Goal: Feedback & Contribution: Submit feedback/report problem

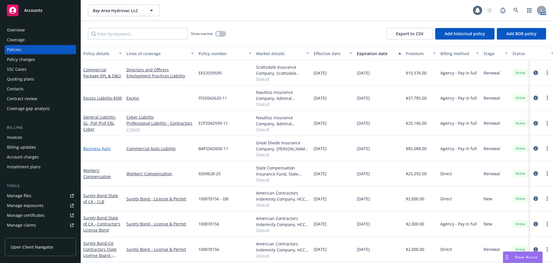
click at [104, 150] on link "Business Auto" at bounding box center [96, 148] width 27 height 5
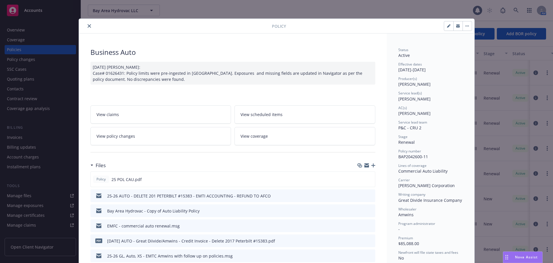
click at [88, 26] on icon "close" at bounding box center [89, 25] width 3 height 3
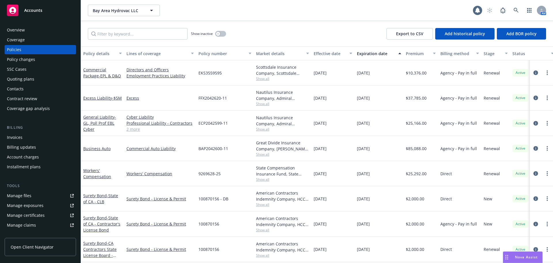
click at [523, 255] on span "Nova Assist" at bounding box center [526, 256] width 23 height 5
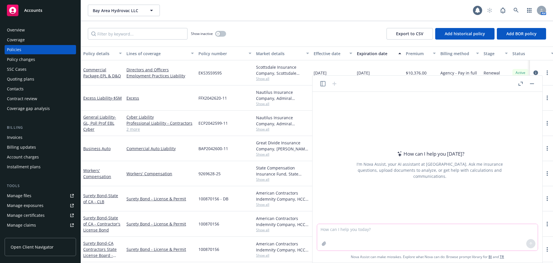
click at [363, 229] on textarea at bounding box center [427, 237] width 221 height 27
paste textarea "ai"
type textarea "check the attached policy against the attached quote and vehicle schedule for a…"
click at [322, 243] on icon "button" at bounding box center [324, 243] width 5 height 5
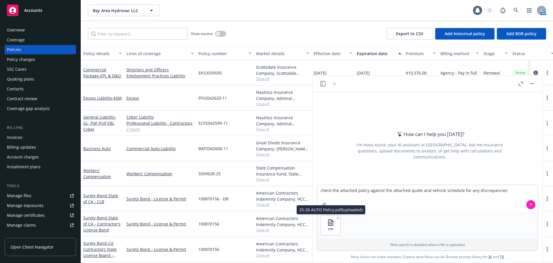
click at [328, 205] on div "25-26 AUTO Policy.pdf (uploaded) 25-26 AUTO Policy.pdf (uploaded)" at bounding box center [331, 209] width 69 height 9
click at [323, 203] on icon "button" at bounding box center [324, 204] width 5 height 5
click at [532, 203] on icon at bounding box center [531, 204] width 4 height 4
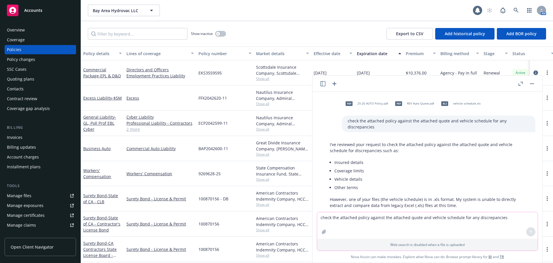
click at [520, 82] on icon "button" at bounding box center [521, 84] width 4 height 4
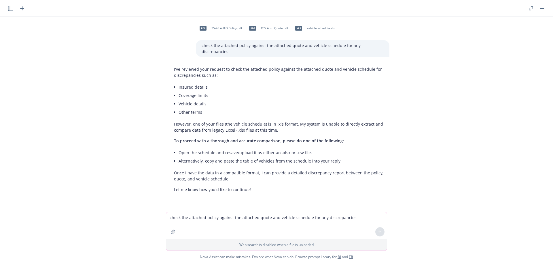
click at [469, 155] on div "pdf 25-26 AUTO Policy.pdf pdf REV Auto Quote.pdf xls vehicle schedule.xls check…" at bounding box center [277, 113] width 548 height 195
click at [480, 157] on div "pdf 25-26 AUTO Policy.pdf pdf REV Auto Quote.pdf xls vehicle schedule.xls check…" at bounding box center [277, 113] width 548 height 195
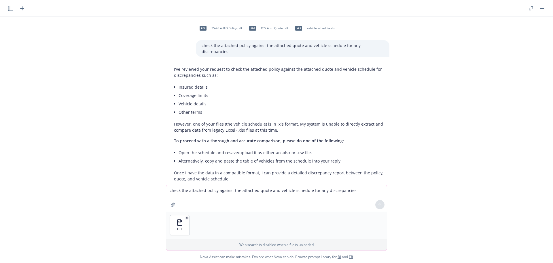
click at [379, 207] on div at bounding box center [380, 204] width 14 height 14
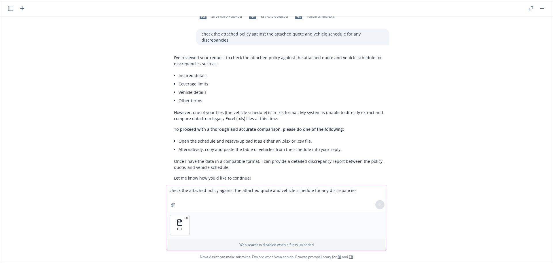
scroll to position [18, 0]
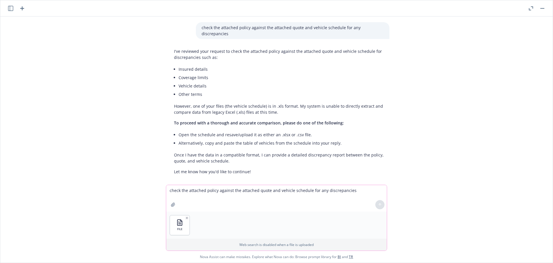
click at [381, 207] on div at bounding box center [380, 204] width 14 height 14
click at [196, 197] on textarea "check the attached policy against the attached quote and vehicle schedule for a…" at bounding box center [276, 198] width 221 height 27
type textarea "check against the attached policy, quote and vehicle schedule for discrepancies"
click at [381, 205] on icon at bounding box center [380, 204] width 4 height 4
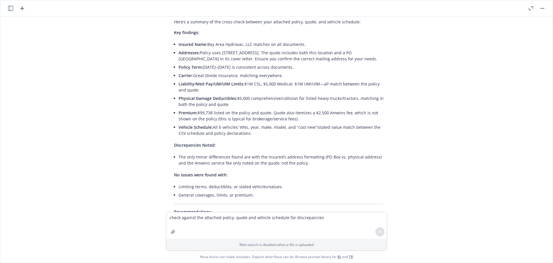
scroll to position [287, 0]
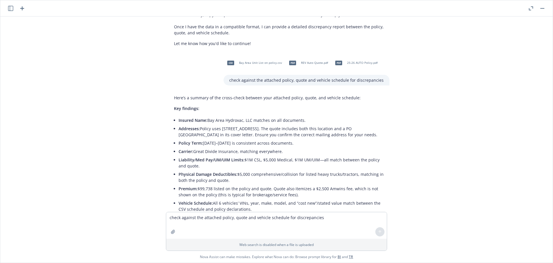
scroll to position [85, 0]
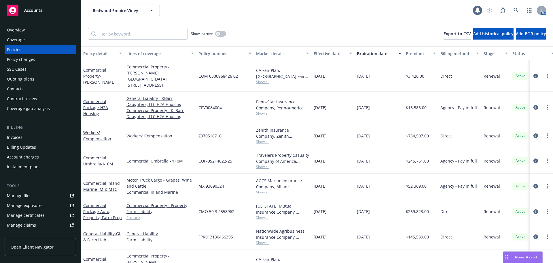
click at [23, 31] on div "Overview" at bounding box center [16, 29] width 18 height 9
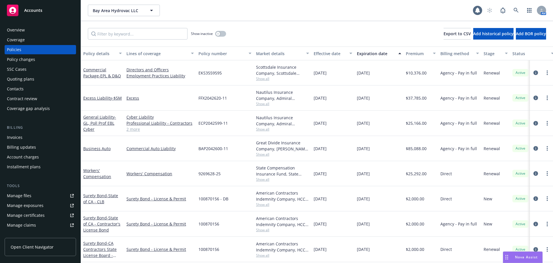
click at [24, 31] on div "Overview" at bounding box center [16, 29] width 18 height 9
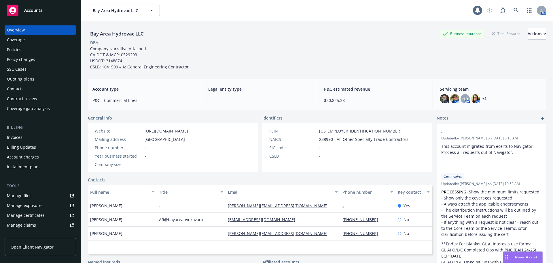
click at [19, 49] on div "Policies" at bounding box center [14, 49] width 14 height 9
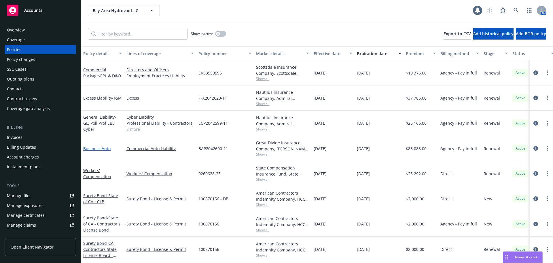
click at [96, 148] on link "Business Auto" at bounding box center [96, 148] width 27 height 5
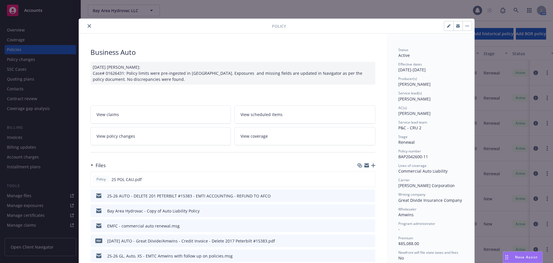
click at [153, 143] on link "View policy changes" at bounding box center [160, 136] width 141 height 18
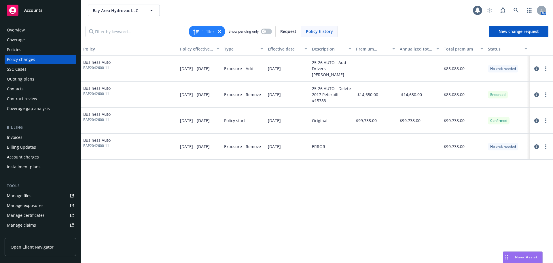
click at [23, 33] on div "Overview" at bounding box center [16, 29] width 18 height 9
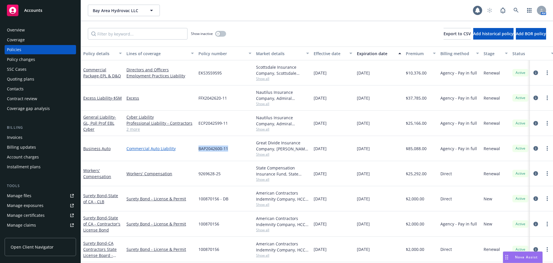
drag, startPoint x: 230, startPoint y: 149, endPoint x: 191, endPoint y: 147, distance: 38.7
click at [191, 147] on div "Business Auto Commercial Auto Liability BAP2042600-11 Great Divide Insurance Co…" at bounding box center [359, 148] width 556 height 25
copy div "BAP2042600-11"
click at [230, 150] on div "BAP2042600-11" at bounding box center [225, 148] width 58 height 25
copy div "BAP2042600-11"
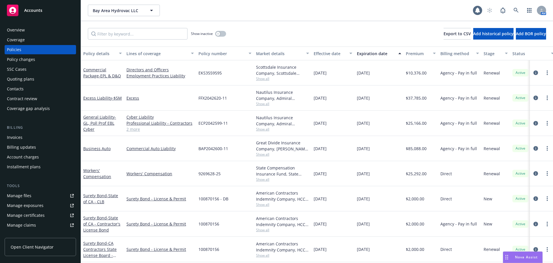
drag, startPoint x: 221, startPoint y: 163, endPoint x: 217, endPoint y: 161, distance: 4.3
click at [221, 163] on div "9269628-25" at bounding box center [225, 173] width 58 height 25
drag, startPoint x: 197, startPoint y: 148, endPoint x: 222, endPoint y: 150, distance: 24.9
click at [222, 150] on div "BAP2042600-11" at bounding box center [225, 148] width 58 height 25
copy span "BAP2042600"
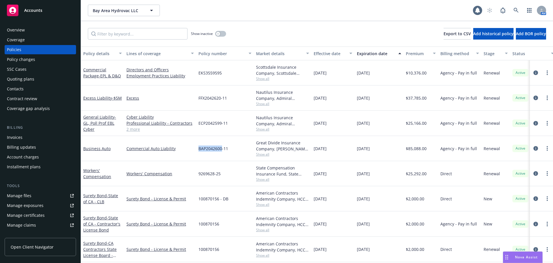
click at [23, 30] on div "Overview" at bounding box center [16, 29] width 18 height 9
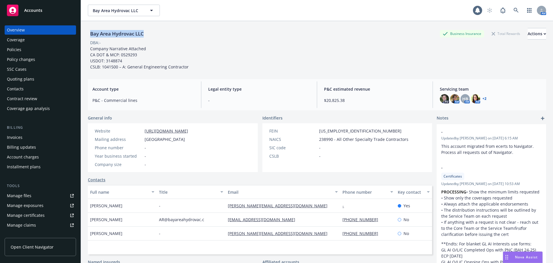
drag, startPoint x: 145, startPoint y: 34, endPoint x: 78, endPoint y: 38, distance: 67.6
click at [78, 38] on div "Accounts Overview Coverage Policies Policy changes SSC Cases Quoting plans Cont…" at bounding box center [276, 131] width 553 height 263
click at [240, 50] on div "Bay Area Hydrovac LLC Business Insurance Total Rewards Actions DBA: - Company N…" at bounding box center [317, 49] width 458 height 42
drag, startPoint x: 147, startPoint y: 35, endPoint x: 90, endPoint y: 35, distance: 56.5
click at [90, 35] on div "Bay Area Hydrovac LLC Business Insurance Total Rewards Actions" at bounding box center [317, 34] width 458 height 12
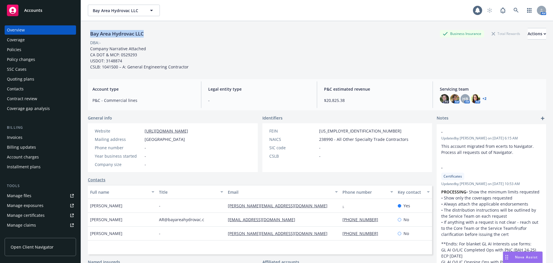
copy div "Bay Area Hydrovac LLC"
click at [215, 30] on div "Bay Area Hydrovac LLC Business Insurance Total Rewards Actions" at bounding box center [317, 34] width 458 height 12
click at [16, 59] on div "Policy changes" at bounding box center [21, 59] width 28 height 9
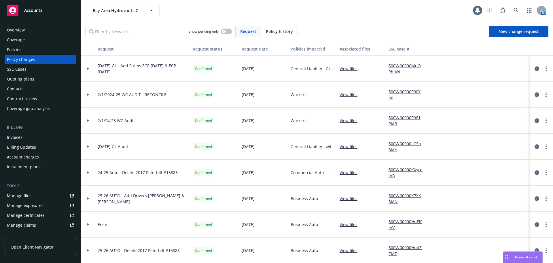
click at [18, 48] on div "Policies" at bounding box center [14, 49] width 14 height 9
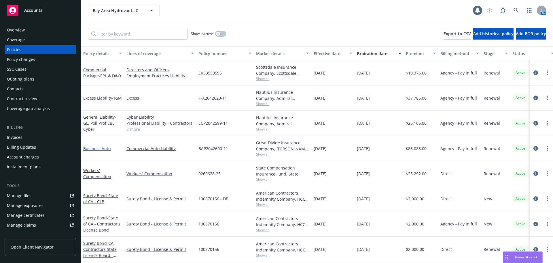
click at [100, 147] on link "Business Auto" at bounding box center [96, 148] width 27 height 5
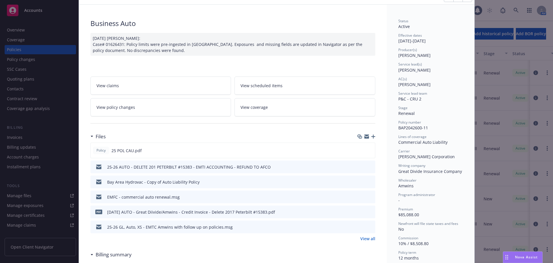
scroll to position [58, 0]
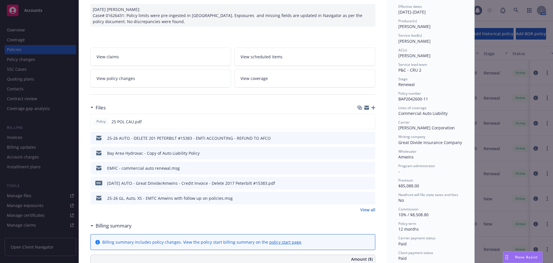
click at [156, 79] on link "View policy changes" at bounding box center [160, 78] width 141 height 18
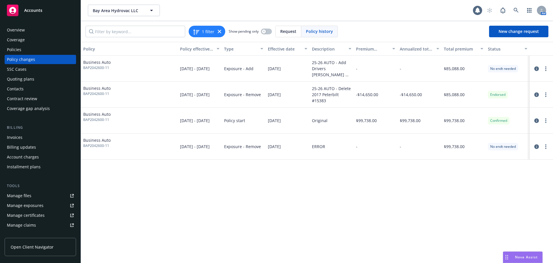
click at [17, 29] on div "Overview" at bounding box center [16, 29] width 18 height 9
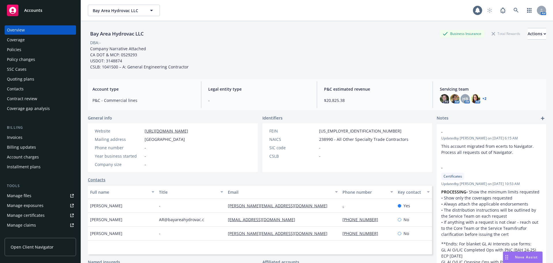
click at [18, 193] on div "Manage files" at bounding box center [19, 195] width 24 height 9
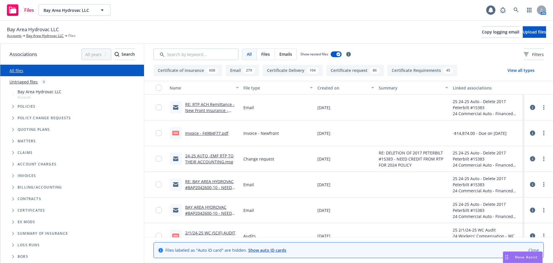
click at [533, 250] on link "Close" at bounding box center [534, 250] width 10 height 6
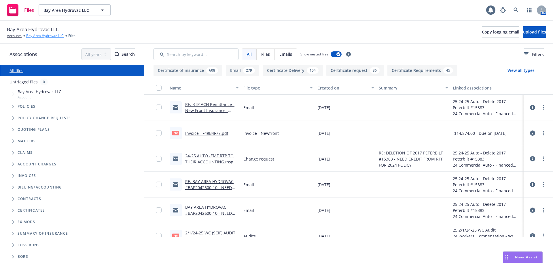
click at [42, 35] on link "Bay Area Hydrovac LLC" at bounding box center [44, 35] width 37 height 5
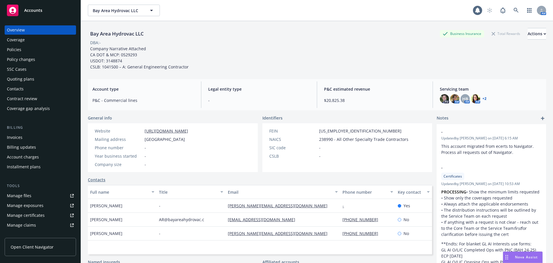
click at [16, 49] on div "Policies" at bounding box center [14, 49] width 14 height 9
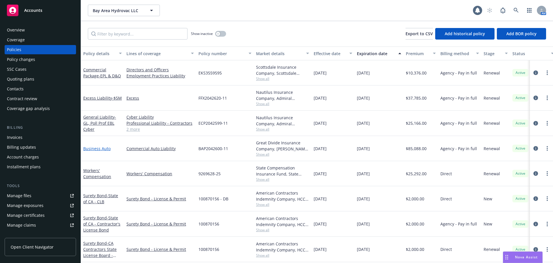
click at [92, 146] on link "Business Auto" at bounding box center [96, 148] width 27 height 5
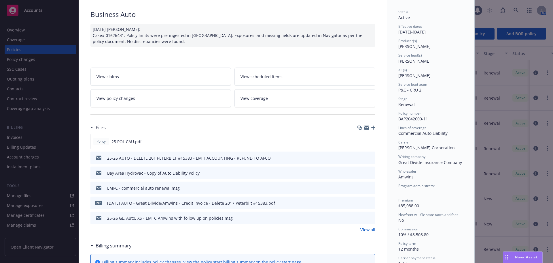
scroll to position [29, 0]
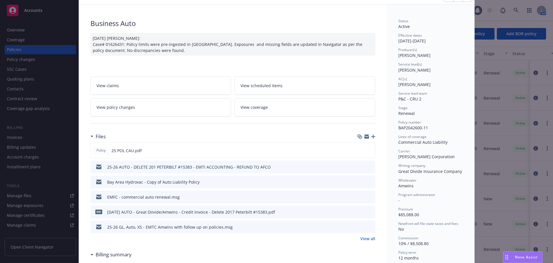
click at [372, 135] on icon "button" at bounding box center [373, 136] width 4 height 4
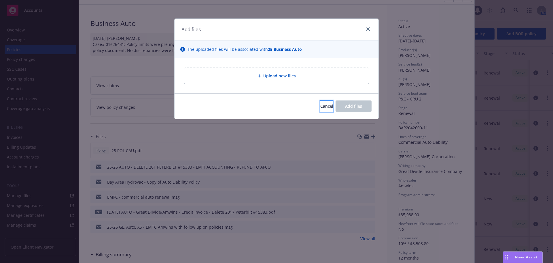
click at [327, 107] on button "Cancel" at bounding box center [326, 106] width 13 height 12
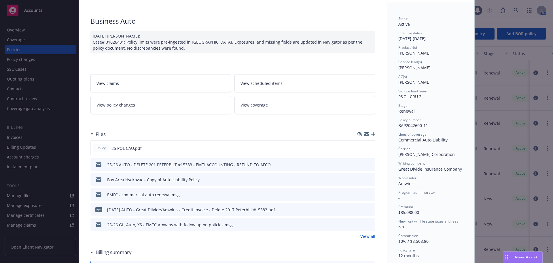
scroll to position [58, 0]
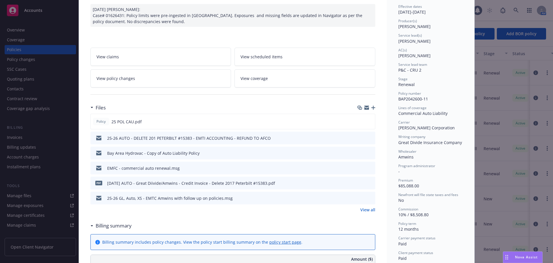
click at [371, 107] on icon "button" at bounding box center [373, 107] width 4 height 4
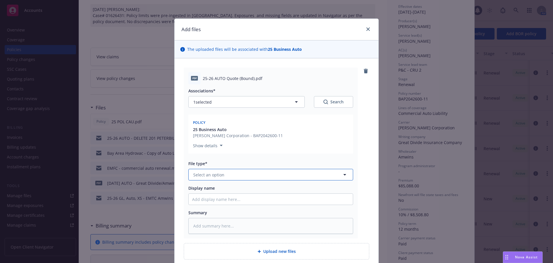
click at [245, 170] on button "Select an option" at bounding box center [270, 175] width 165 height 12
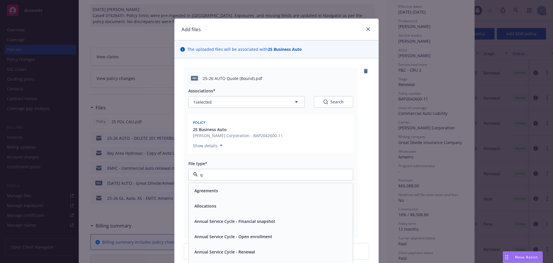
type input "qu"
click at [207, 186] on div "Quote" at bounding box center [271, 190] width 164 height 15
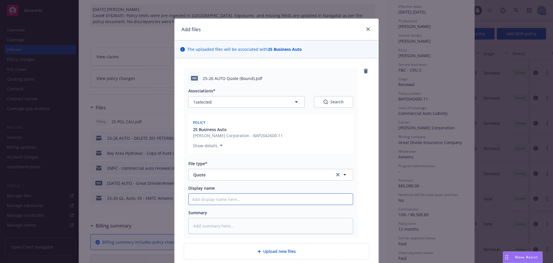
click at [208, 199] on input "Display name" at bounding box center [271, 198] width 164 height 11
paste input "[PERSON_NAME], The attached policies have been checked, and no material discrep…"
type textarea "x"
type input "[PERSON_NAME], The attached policies have been checked, and no material discrep…"
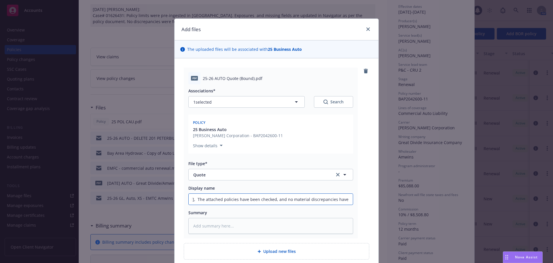
type textarea "x"
click at [227, 193] on div "Display name" at bounding box center [270, 195] width 165 height 20
click at [229, 198] on input "Display name" at bounding box center [271, 198] width 164 height 11
paste input "25-26 AUTO Quote (Bound)"
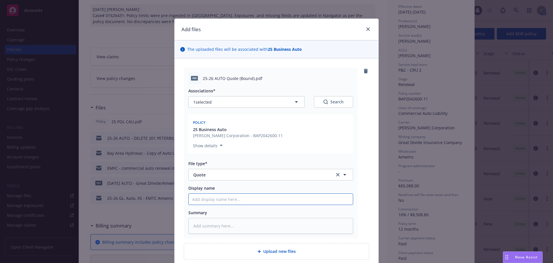
type textarea "x"
type input "25-26 AUTO Quote (Bound)"
click at [220, 226] on textarea at bounding box center [270, 226] width 165 height 16
paste textarea "25-26 AUTO Quote (Bound)"
type textarea "x"
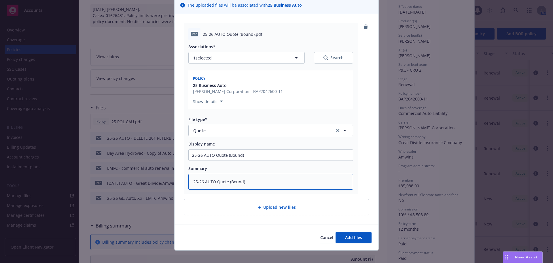
scroll to position [50, 0]
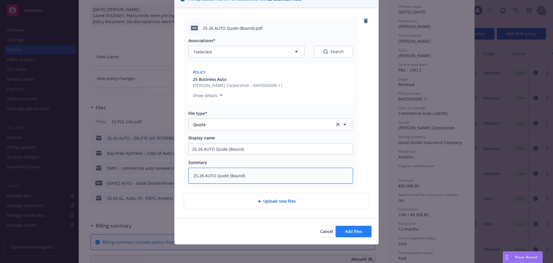
type textarea "25-26 AUTO Quote (Bound)"
click at [352, 229] on span "Add files" at bounding box center [353, 230] width 17 height 5
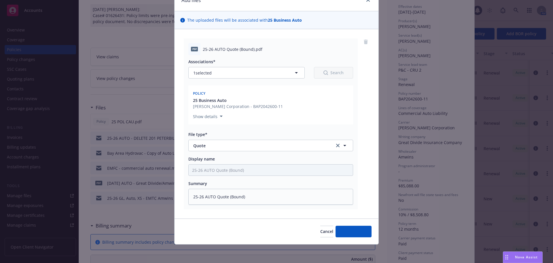
scroll to position [29, 0]
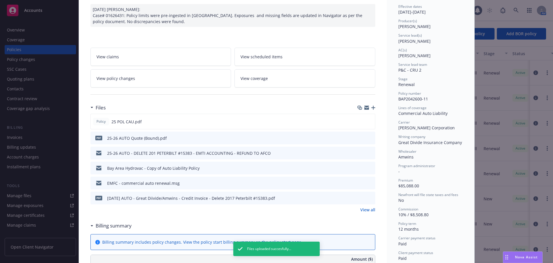
click at [371, 109] on icon "button" at bounding box center [373, 107] width 4 height 4
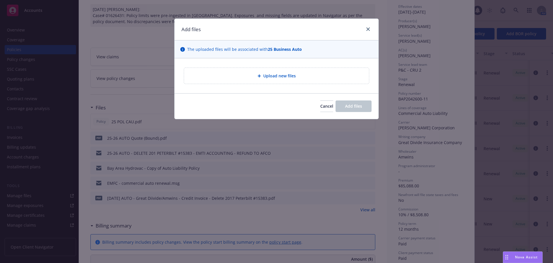
type textarea "x"
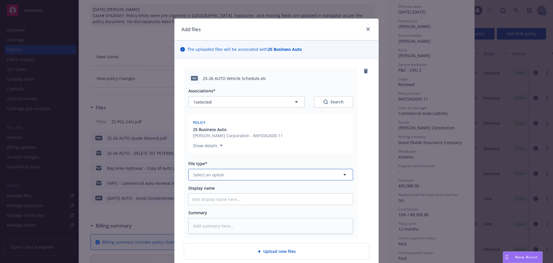
click at [236, 172] on button "Select an option" at bounding box center [270, 175] width 165 height 12
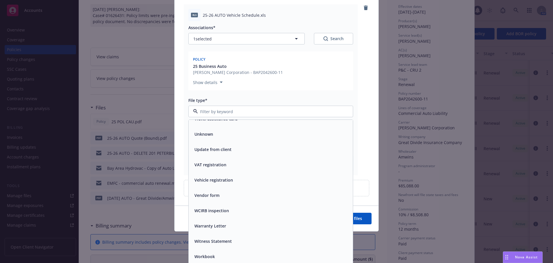
scroll to position [65, 0]
click at [235, 110] on input at bounding box center [270, 110] width 144 height 6
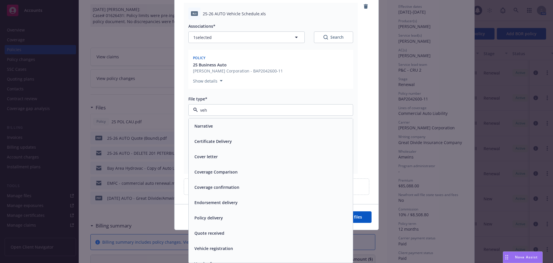
scroll to position [50, 0]
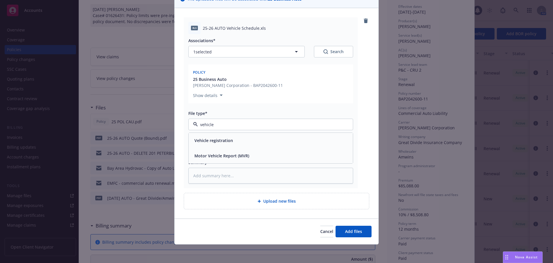
drag, startPoint x: 239, startPoint y: 122, endPoint x: 99, endPoint y: 130, distance: 140.3
click at [114, 130] on div "Add files The uploaded files will be associated with 25 Business Auto xls 25-26…" at bounding box center [276, 131] width 553 height 263
type input "expos"
click at [256, 101] on div "Policy 25 Business Auto [PERSON_NAME] Corporation - BAP2042600-11 Show details" at bounding box center [270, 83] width 165 height 39
click at [226, 124] on button "Select an option" at bounding box center [270, 124] width 165 height 12
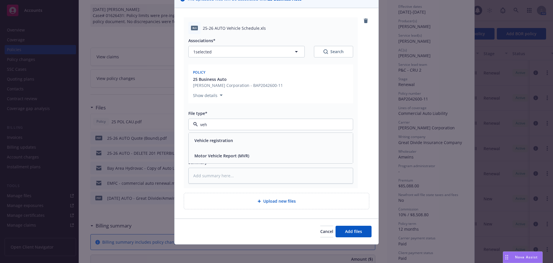
type input "veh"
click at [274, 111] on div "File type*" at bounding box center [270, 113] width 165 height 6
click at [236, 125] on button "Select an option" at bounding box center [270, 124] width 165 height 12
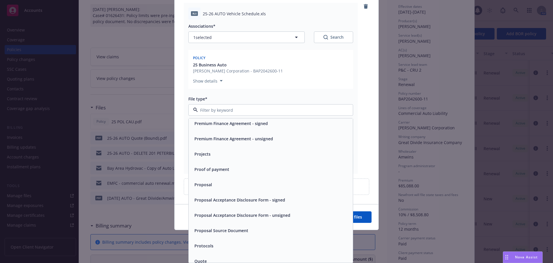
scroll to position [1786, 0]
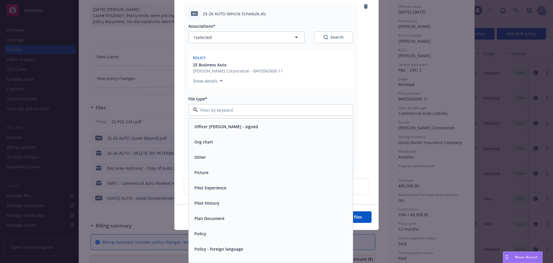
click at [218, 151] on div "Other" at bounding box center [271, 156] width 164 height 15
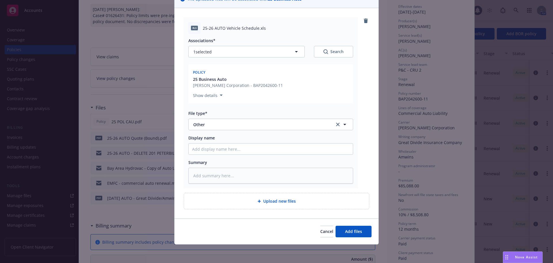
scroll to position [50, 0]
click at [223, 150] on input "Display name" at bounding box center [271, 148] width 164 height 11
paste input "25-26 AUTO Quote (Bound)"
type textarea "x"
type input "25-26 AUTO Quote (Bound)"
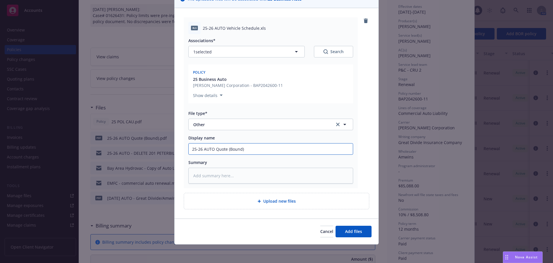
drag, startPoint x: 295, startPoint y: 151, endPoint x: 36, endPoint y: 130, distance: 259.3
click at [64, 131] on div "Add files The uploaded files will be associated with 25 Business Auto xls 25-26…" at bounding box center [276, 131] width 553 height 263
type textarea "x"
click at [243, 149] on input "Display name" at bounding box center [271, 148] width 164 height 11
paste input "25-26 AUTO Vehicle Schedule"
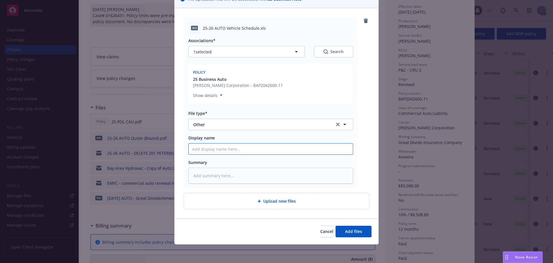
type textarea "x"
type input "25-26 AUTO Vehicle Schedule"
click at [244, 175] on textarea at bounding box center [270, 175] width 165 height 16
paste textarea "25-26 AUTO Vehicle Schedule"
type textarea "x"
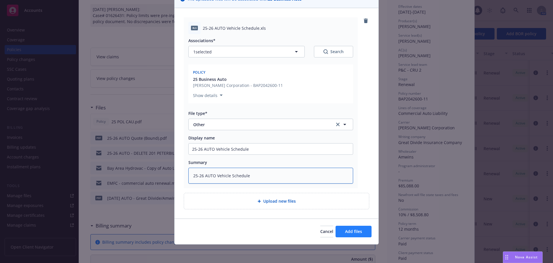
type textarea "25-26 AUTO Vehicle Schedule"
click at [354, 235] on button "Add files" at bounding box center [354, 231] width 36 height 12
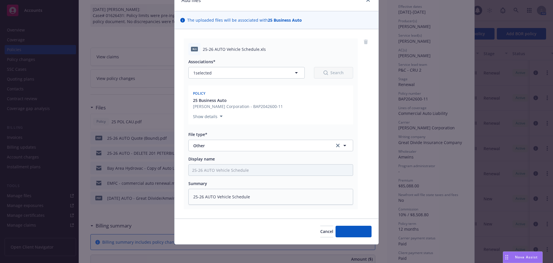
type textarea "x"
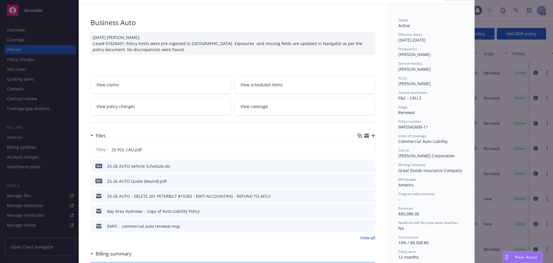
scroll to position [0, 0]
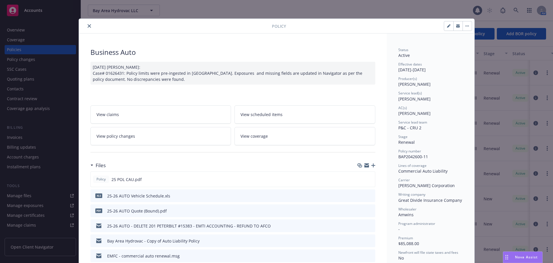
click at [134, 138] on link "View policy changes" at bounding box center [160, 136] width 141 height 18
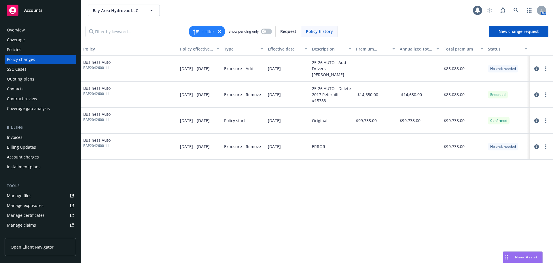
click at [29, 71] on div "SSC Cases" at bounding box center [40, 69] width 67 height 9
